Goal: Information Seeking & Learning: Find contact information

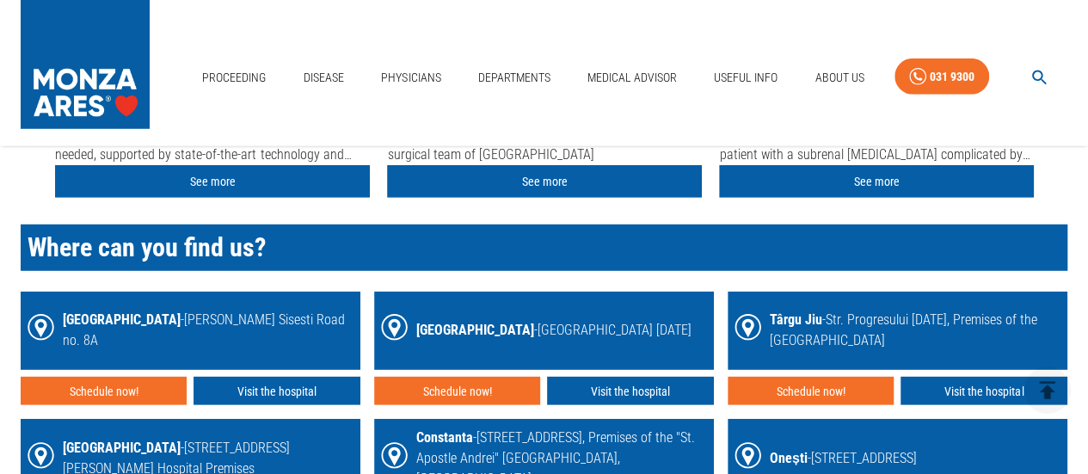
scroll to position [2314, 0]
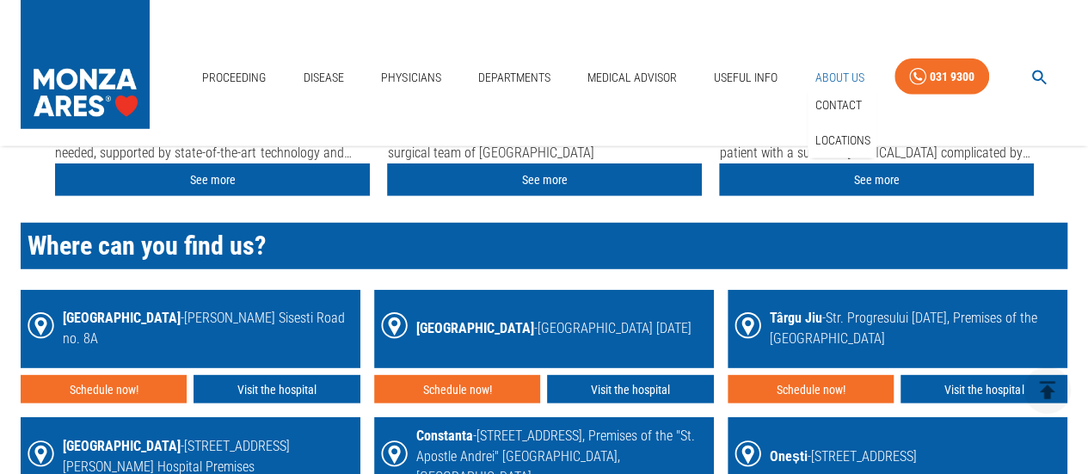
click at [840, 71] on font "About Us" at bounding box center [838, 78] width 49 height 14
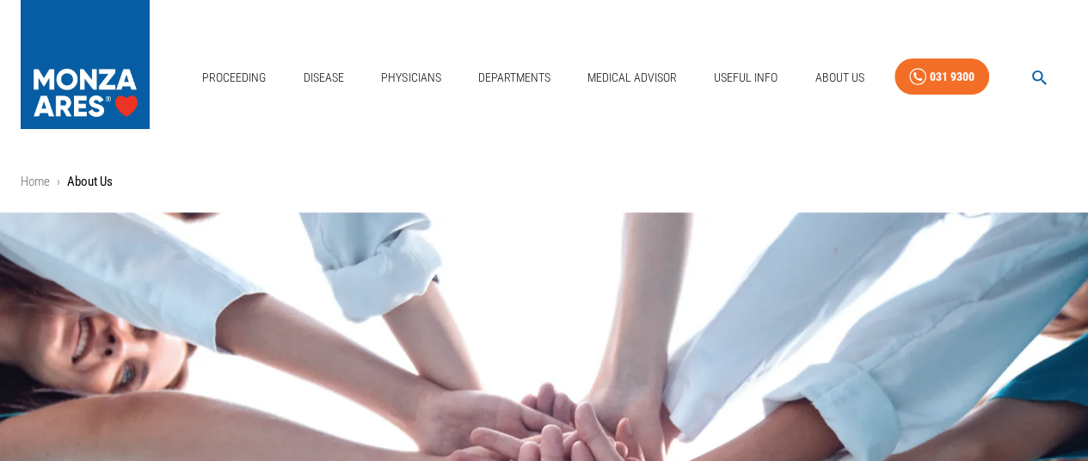
click at [599, 16] on div "proceeding disease physicians departments Medical Advisor Useful Info About Us …" at bounding box center [544, 73] width 1088 height 146
click at [526, 74] on font "departments" at bounding box center [514, 78] width 72 height 14
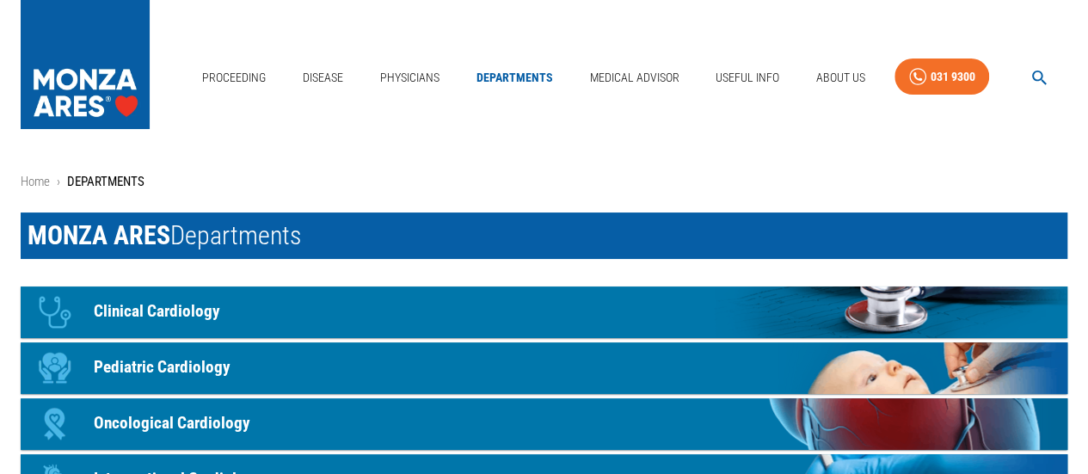
click at [146, 304] on font "Clinical Cardiology" at bounding box center [157, 311] width 126 height 20
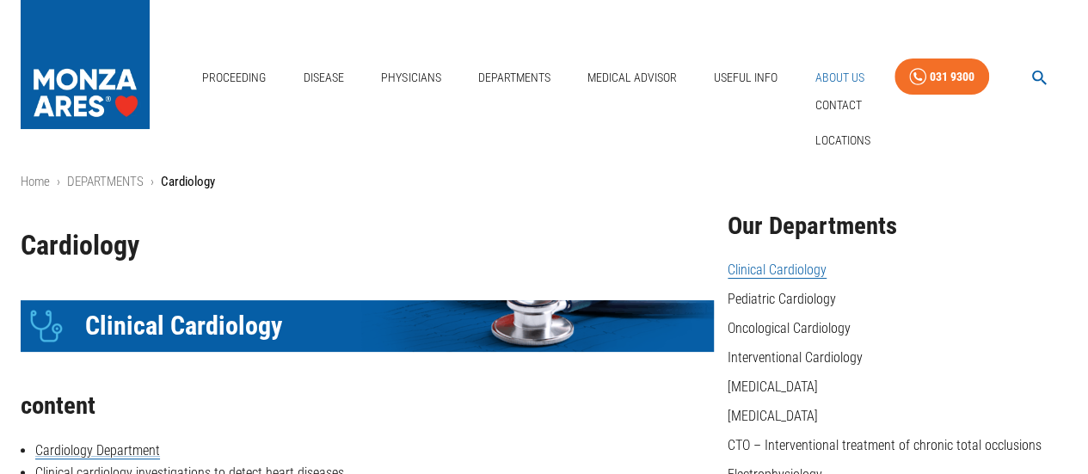
click at [817, 76] on font "About Us" at bounding box center [838, 78] width 49 height 14
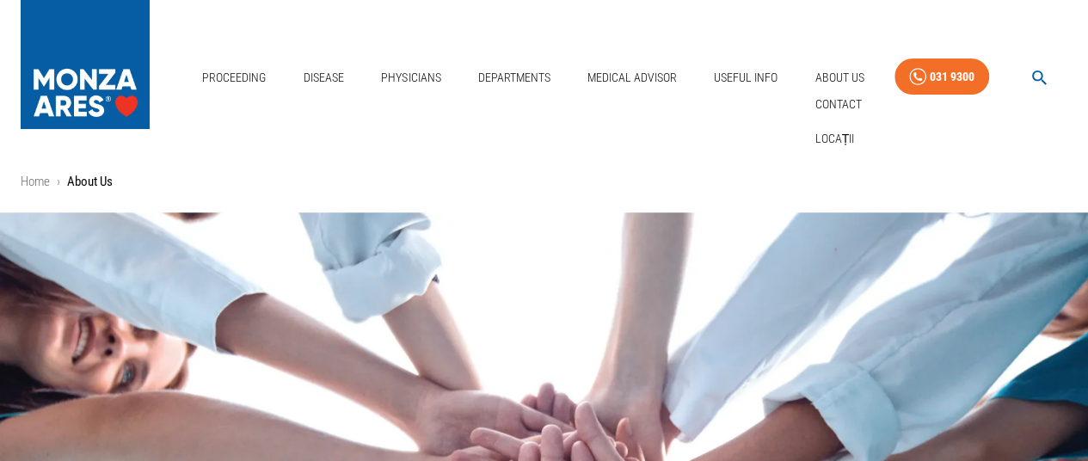
drag, startPoint x: 817, startPoint y: 76, endPoint x: 706, endPoint y: 137, distance: 126.6
click at [706, 137] on div "proceeding disease physicians departments Medical Advisor Useful Info About Us …" at bounding box center [544, 73] width 1088 height 146
click at [840, 78] on font "About Us" at bounding box center [838, 78] width 49 height 14
click at [814, 77] on font "About Us" at bounding box center [838, 78] width 49 height 14
click at [838, 100] on link "Contact" at bounding box center [837, 104] width 53 height 28
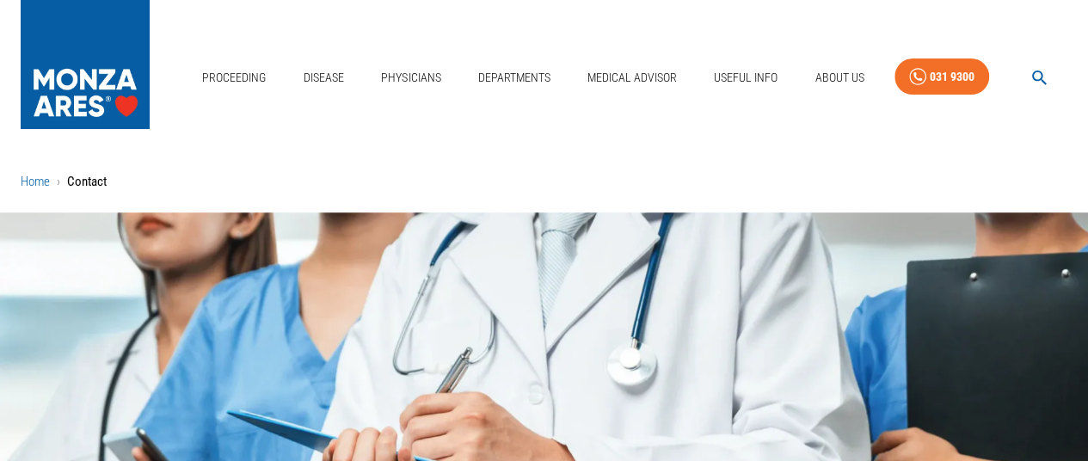
click at [28, 181] on font "Home" at bounding box center [35, 181] width 29 height 15
